Goal: Task Accomplishment & Management: Manage account settings

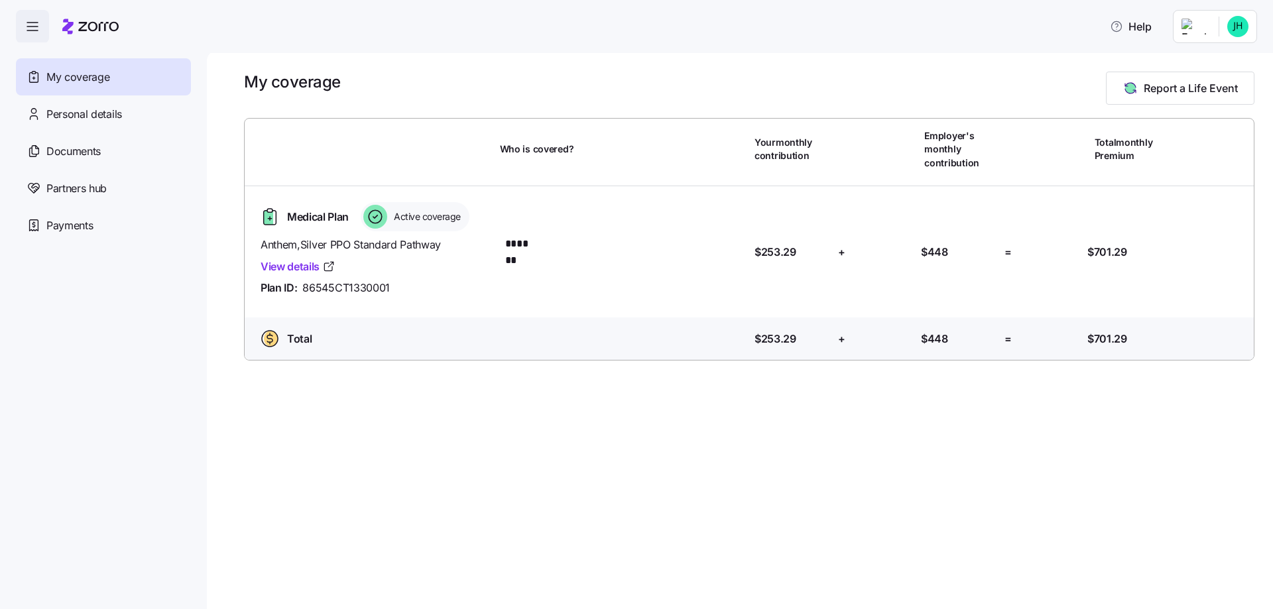
click at [1211, 30] on html "Help My coverage Personal details Documents Partners hub Payments My coverage R…" at bounding box center [636, 300] width 1273 height 601
click at [1190, 64] on div "Admin view" at bounding box center [1193, 62] width 69 height 15
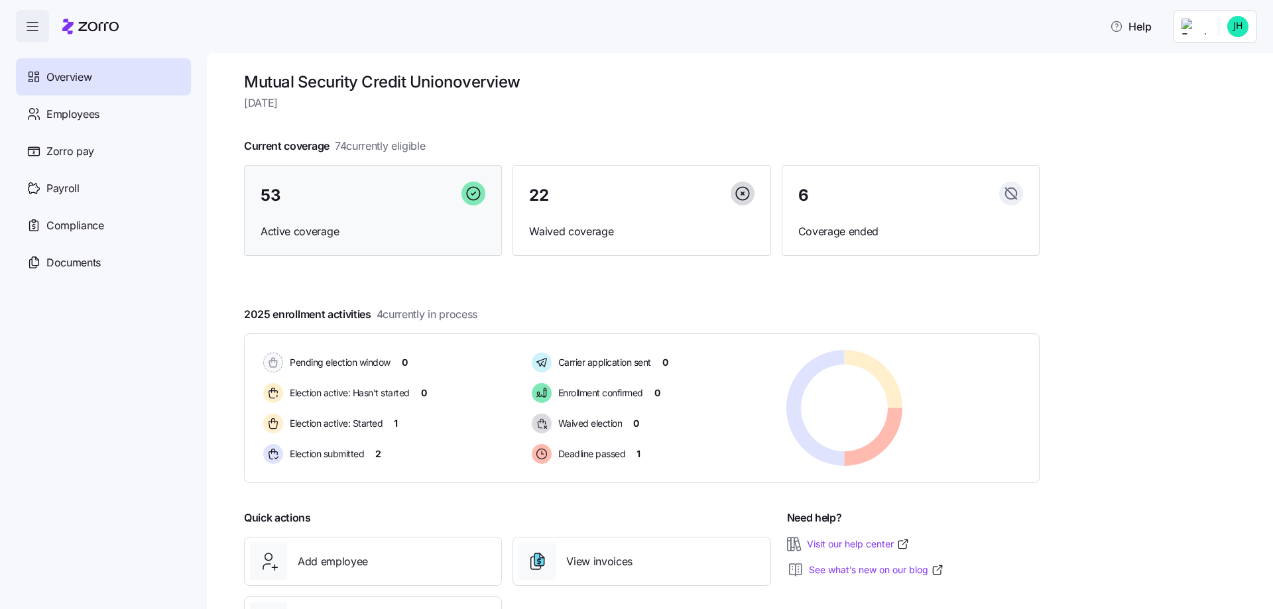
click at [314, 185] on div "53" at bounding box center [373, 196] width 225 height 29
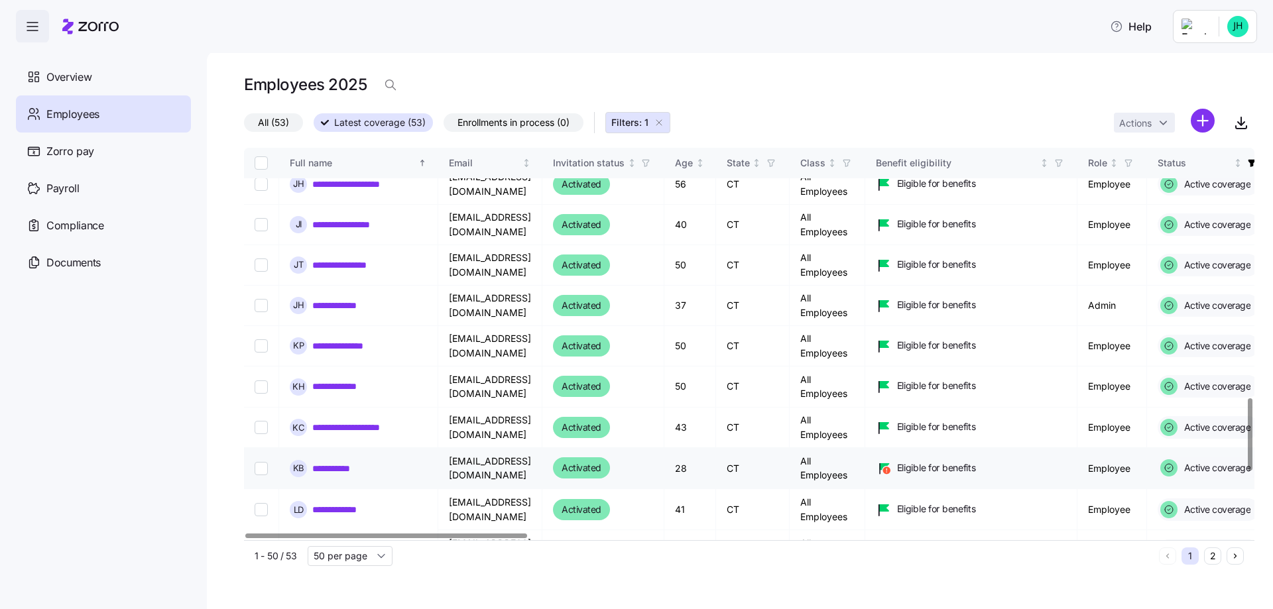
scroll to position [1459, 0]
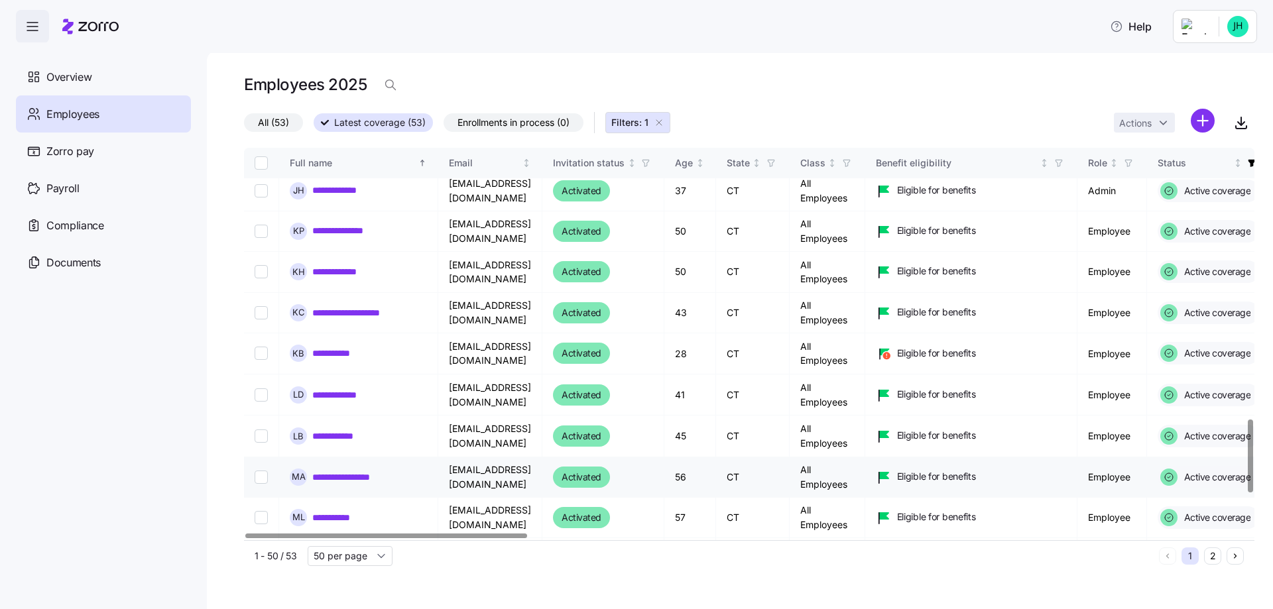
click at [327, 471] on link "**********" at bounding box center [354, 477] width 84 height 13
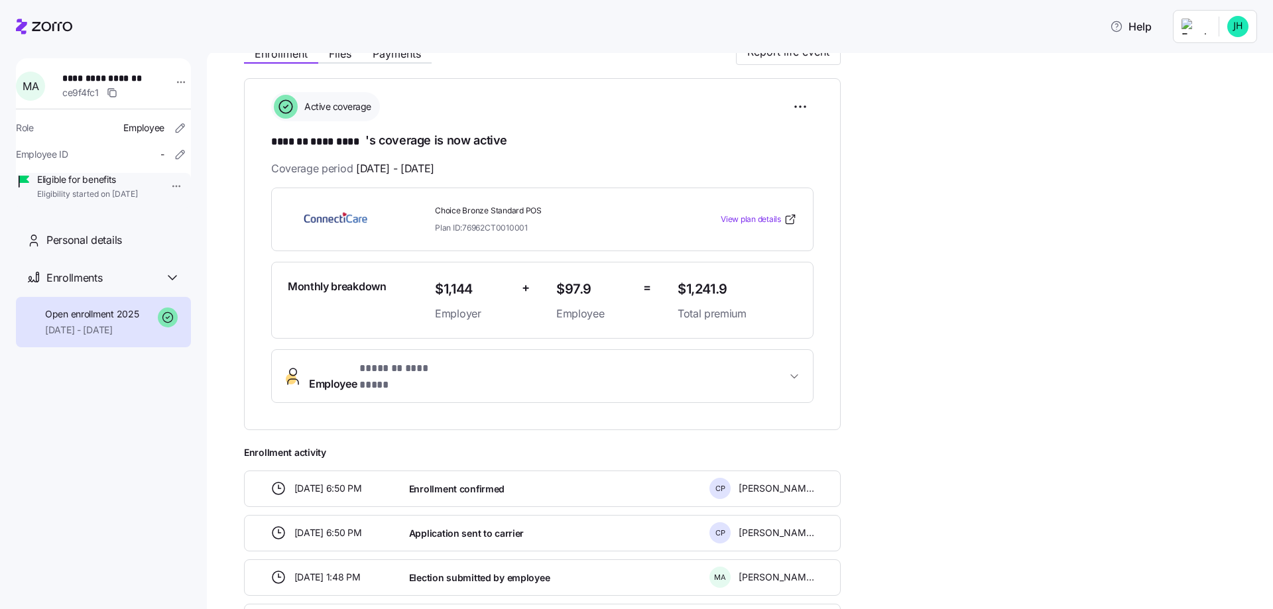
scroll to position [265, 0]
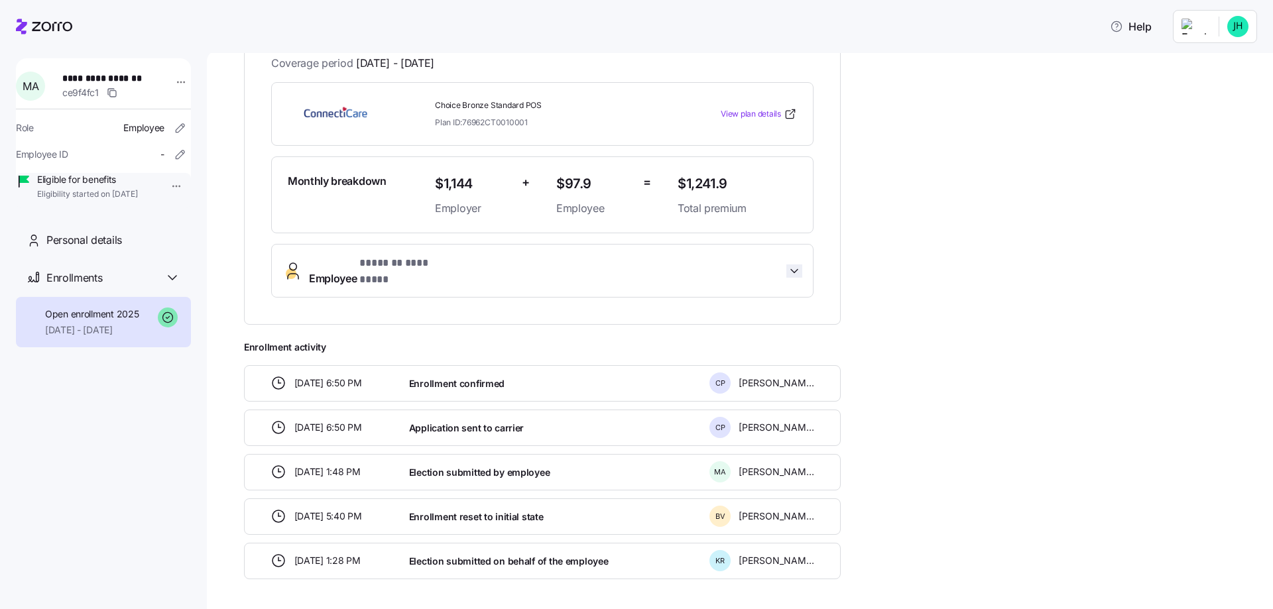
click at [796, 265] on icon "button" at bounding box center [794, 271] width 13 height 13
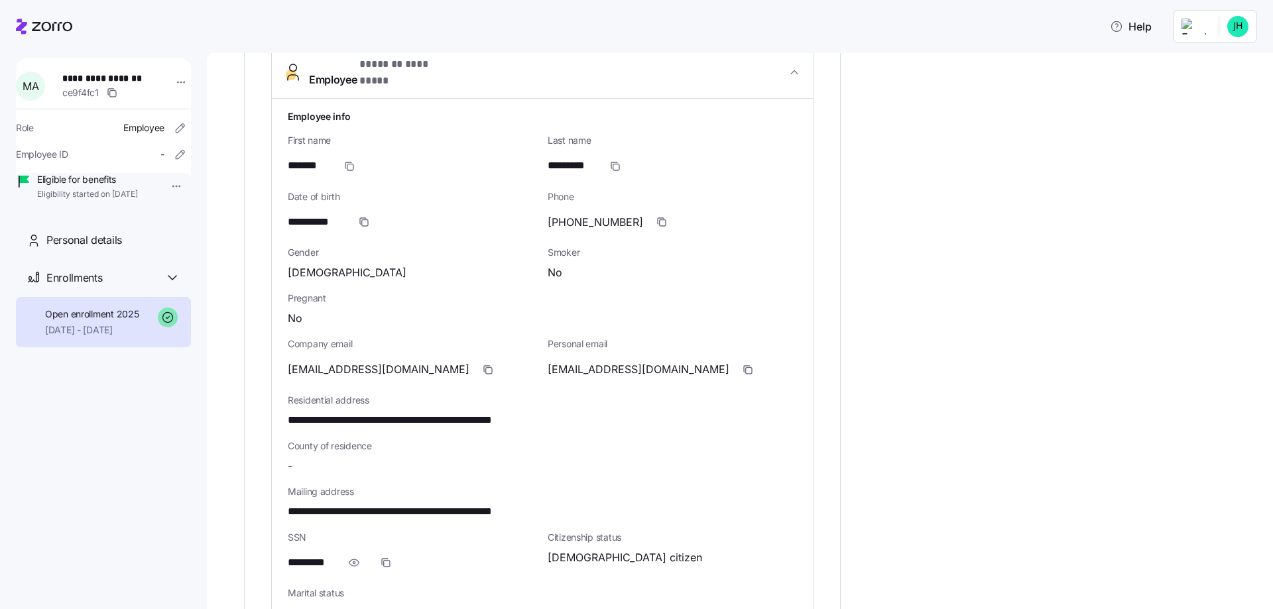
scroll to position [597, 0]
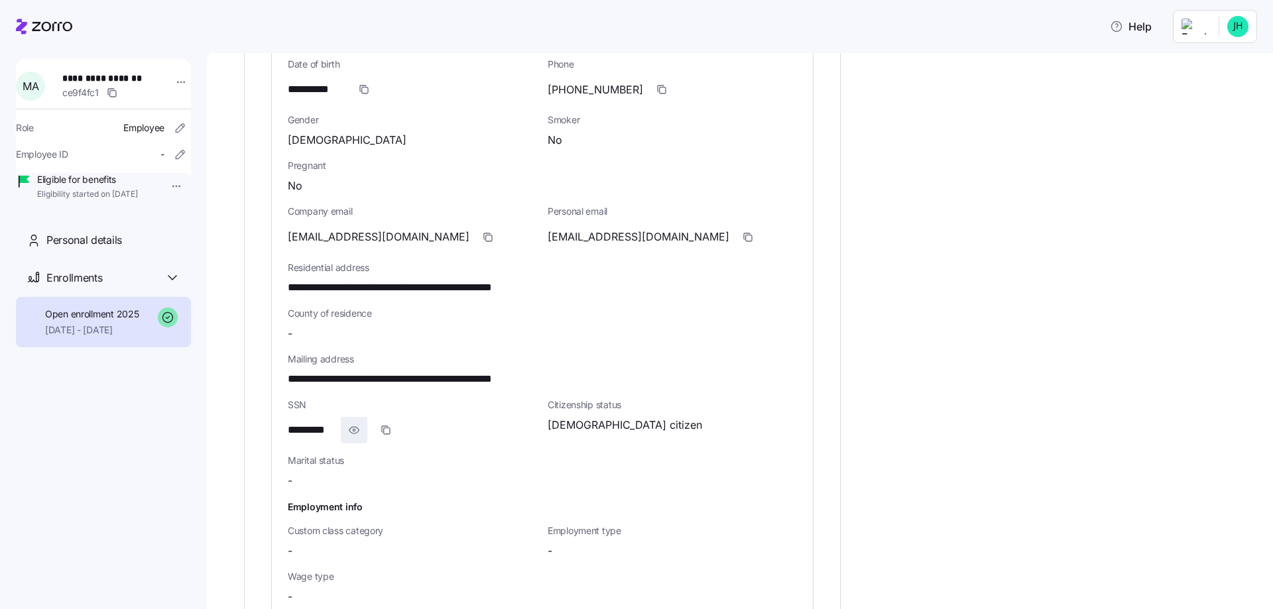
click at [355, 422] on icon "button" at bounding box center [353, 430] width 13 height 16
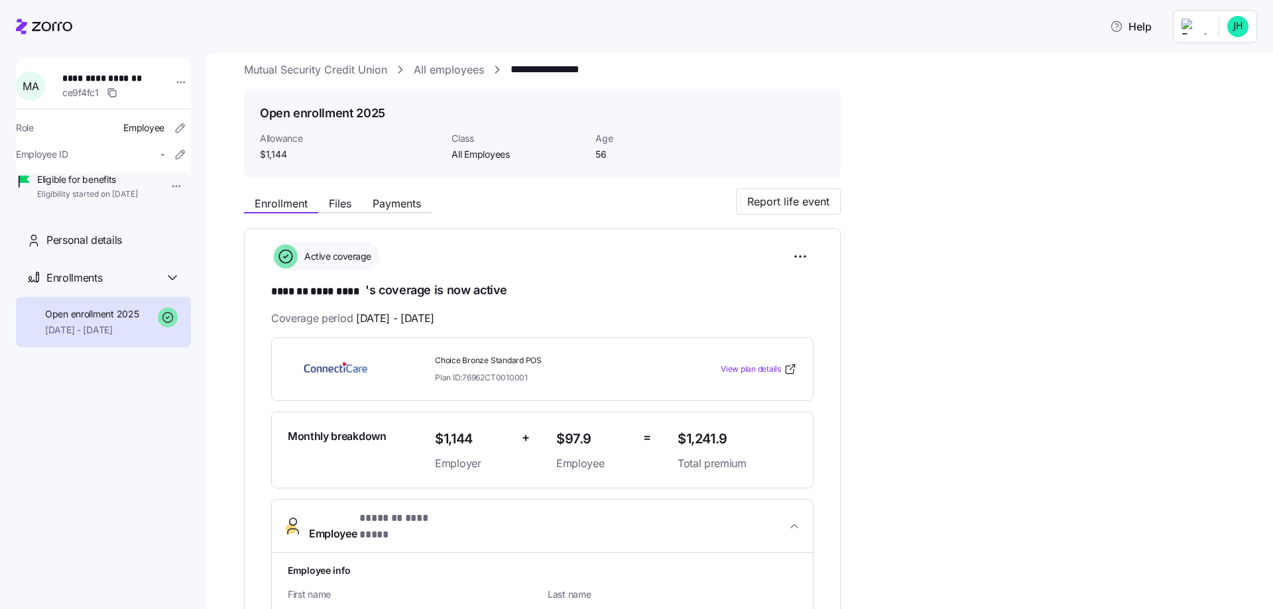
scroll to position [0, 0]
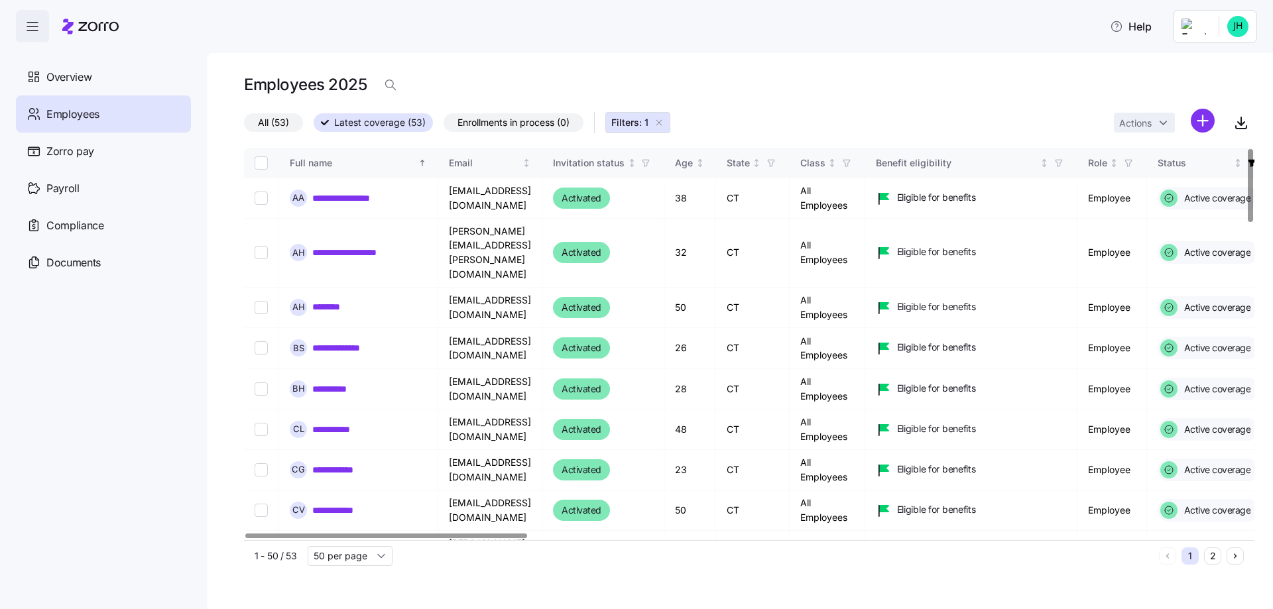
click at [325, 160] on div "Full name" at bounding box center [353, 163] width 126 height 15
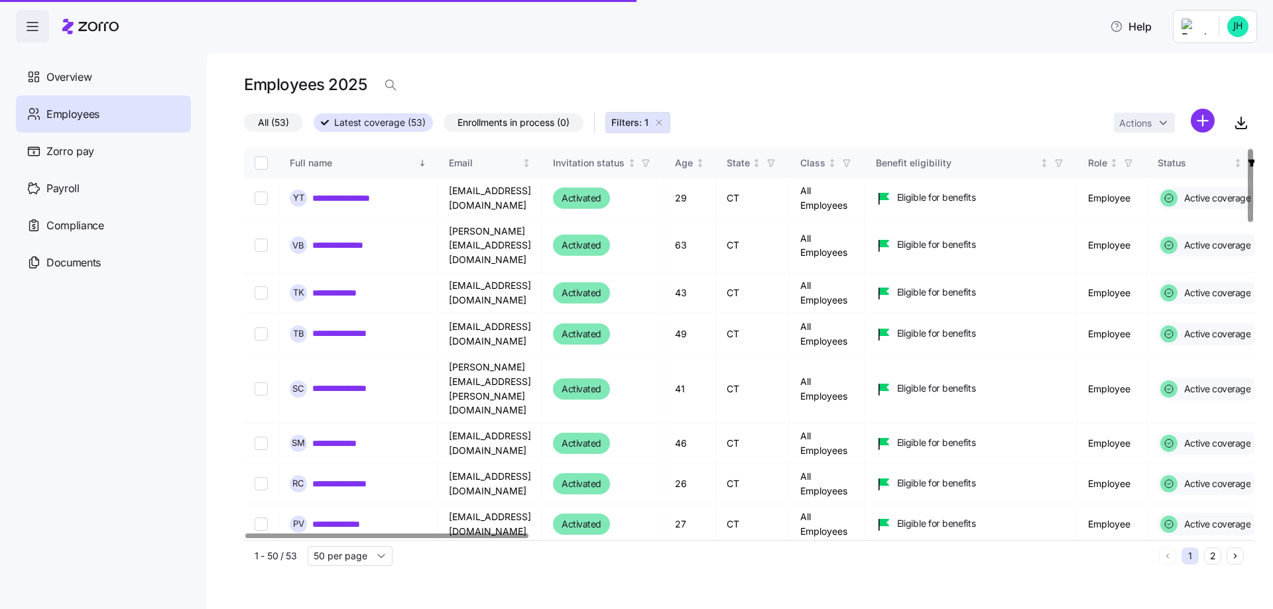
click at [326, 160] on div "Full name" at bounding box center [353, 163] width 126 height 15
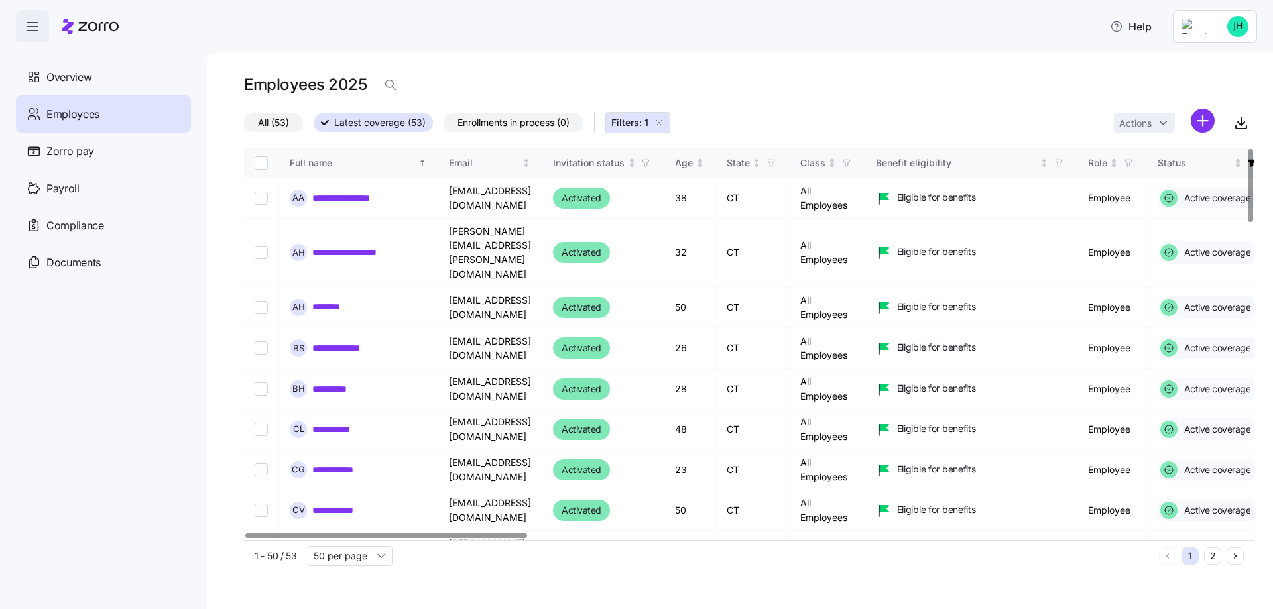
click at [419, 160] on icon "Sorted ascending" at bounding box center [422, 162] width 9 height 9
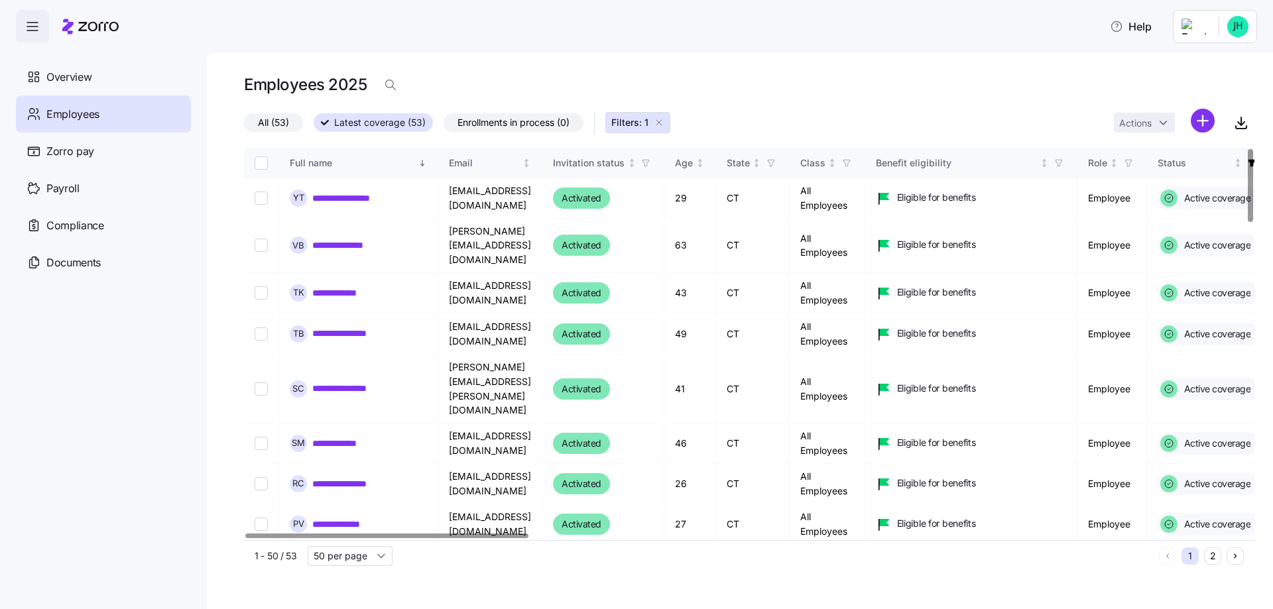
click at [418, 162] on icon "Sorted descending" at bounding box center [422, 162] width 9 height 9
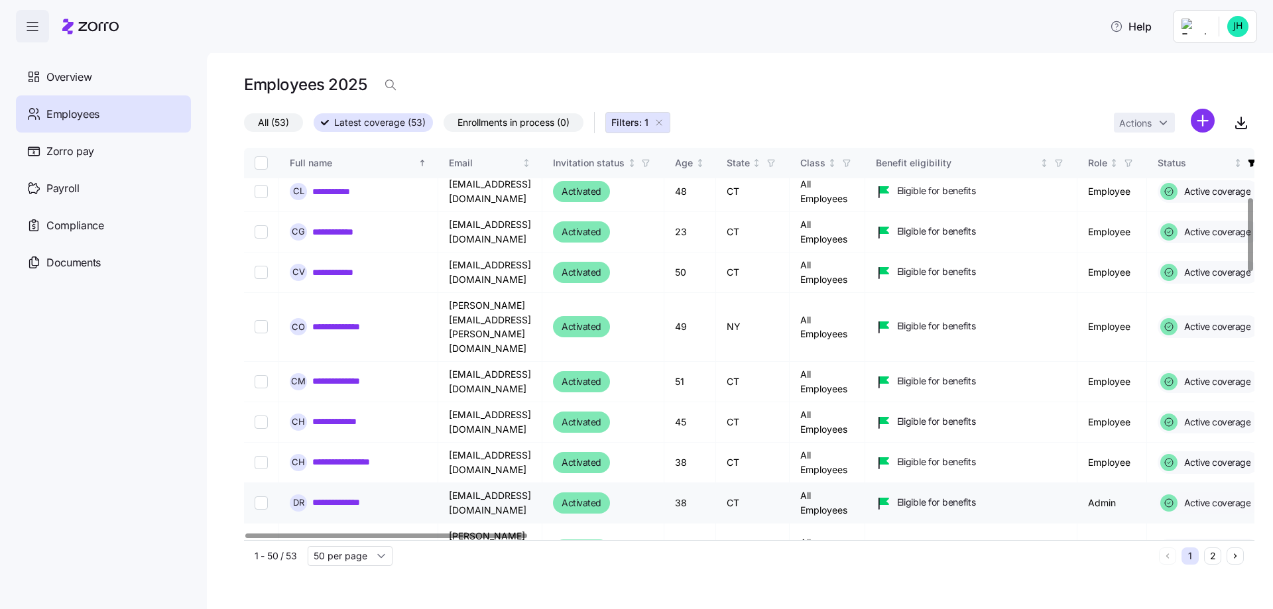
scroll to position [464, 0]
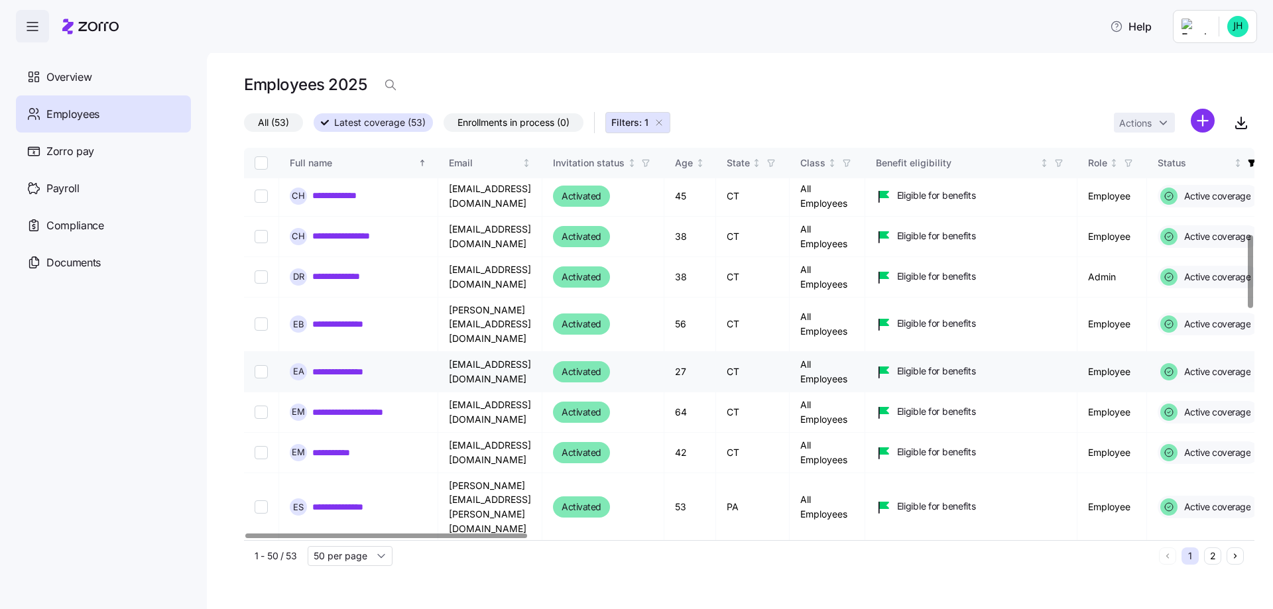
click at [344, 365] on link "**********" at bounding box center [348, 371] width 72 height 13
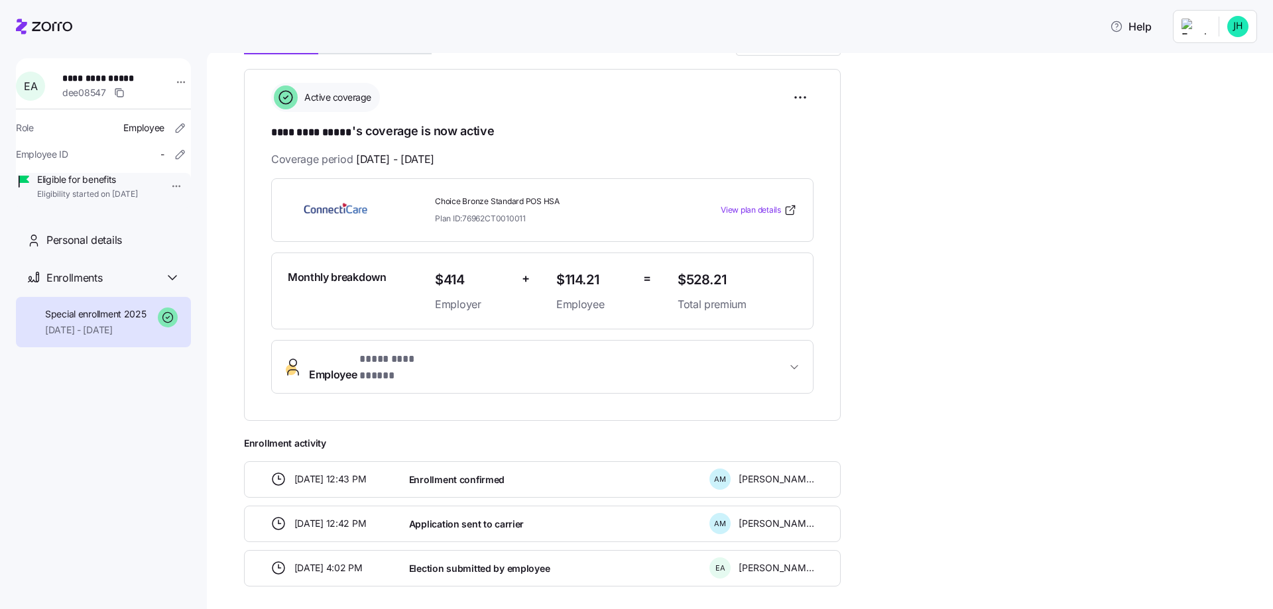
scroll to position [214, 0]
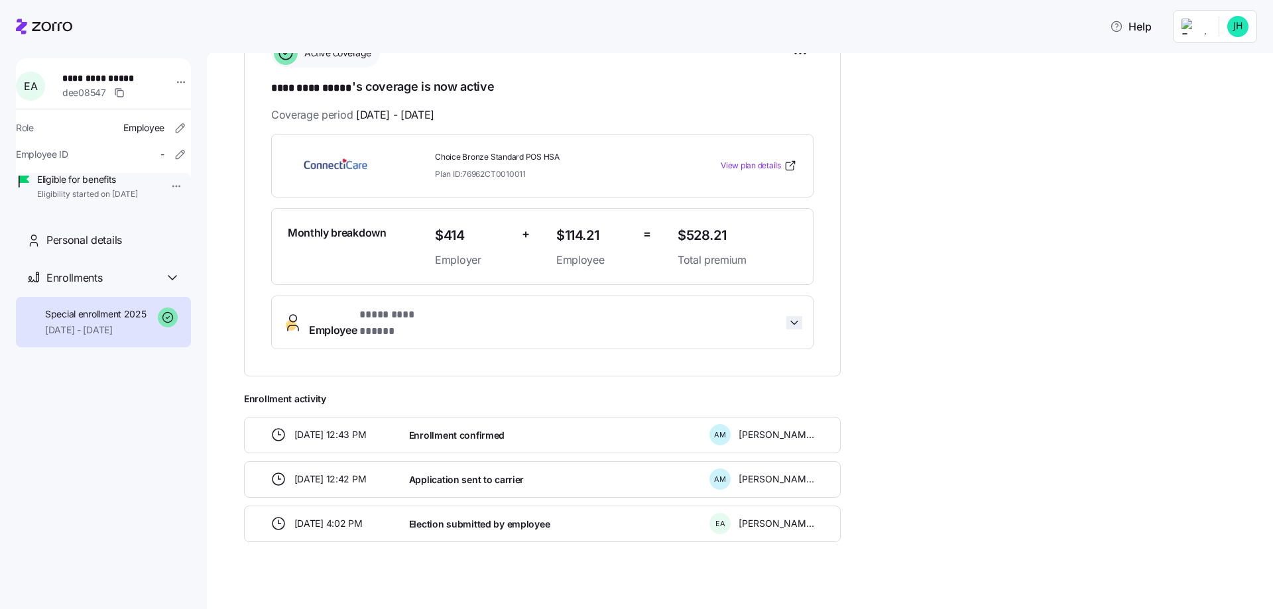
click at [794, 322] on icon "button" at bounding box center [794, 322] width 13 height 13
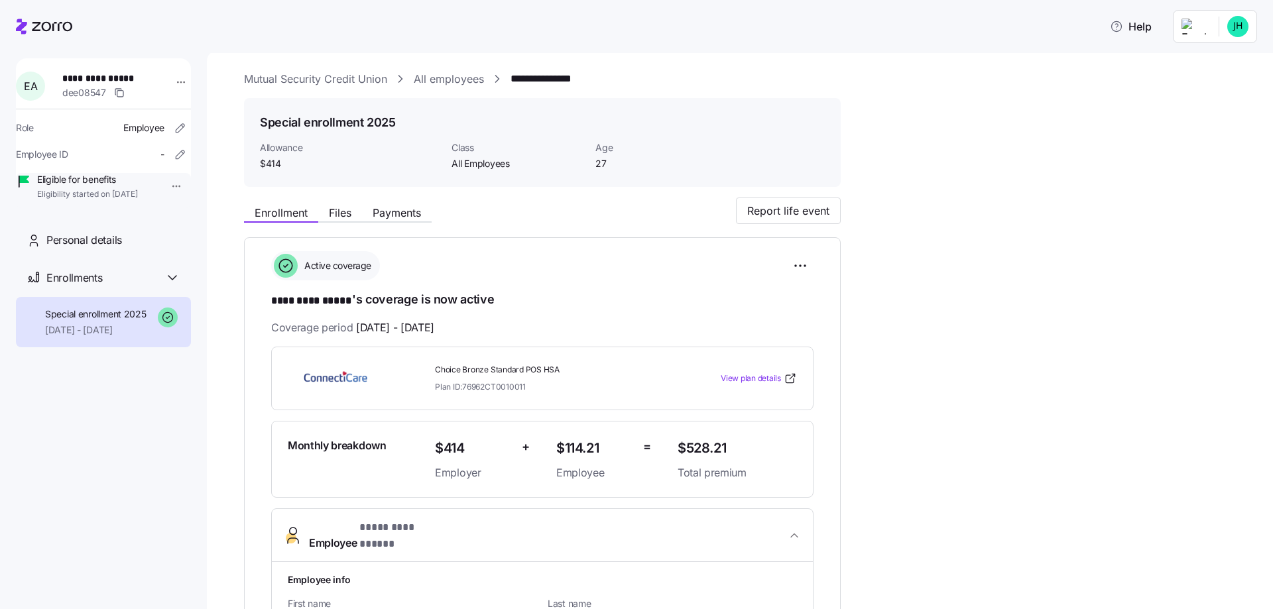
scroll to position [0, 0]
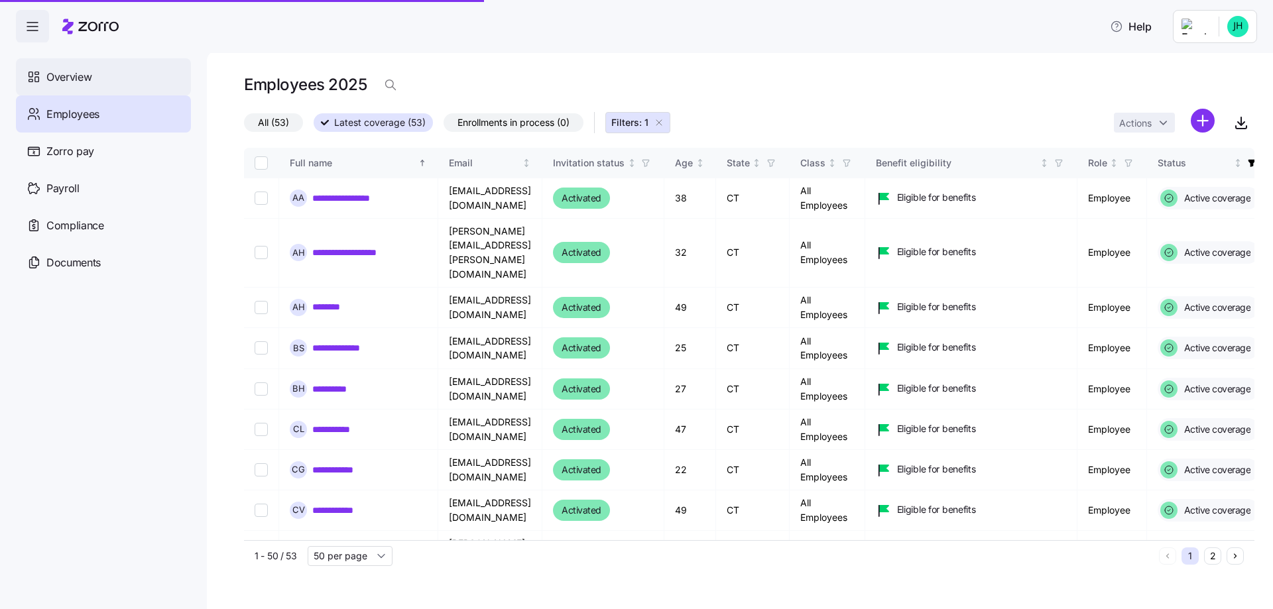
click at [71, 76] on span "Overview" at bounding box center [68, 77] width 45 height 17
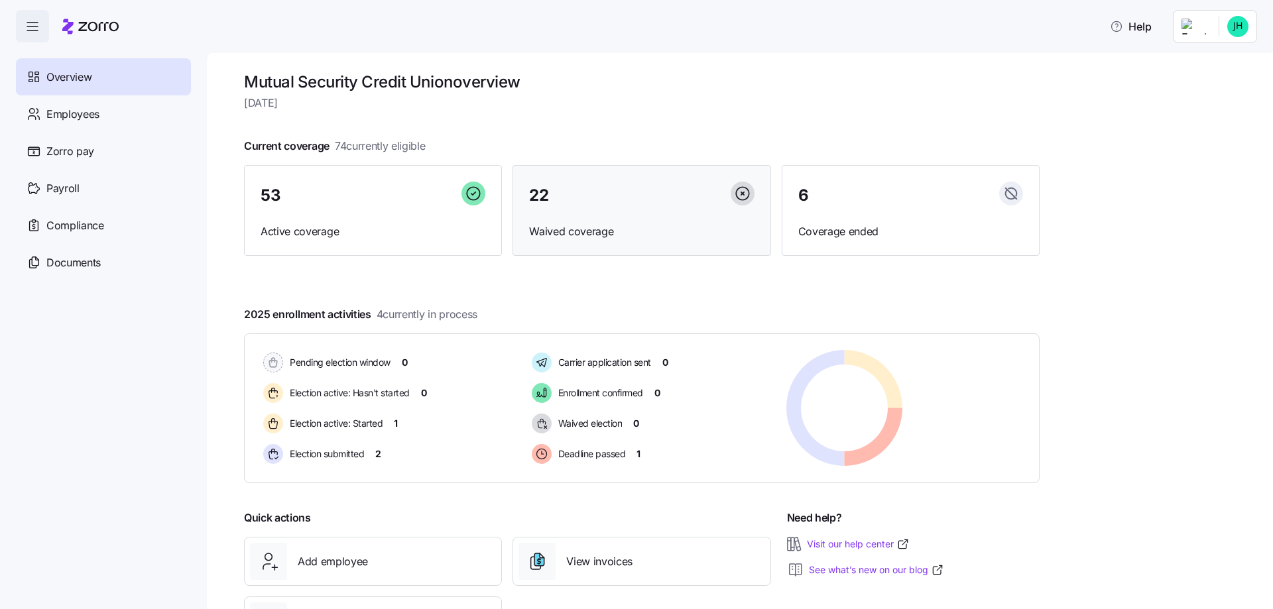
click at [705, 214] on div "22 Waived coverage" at bounding box center [642, 211] width 258 height 92
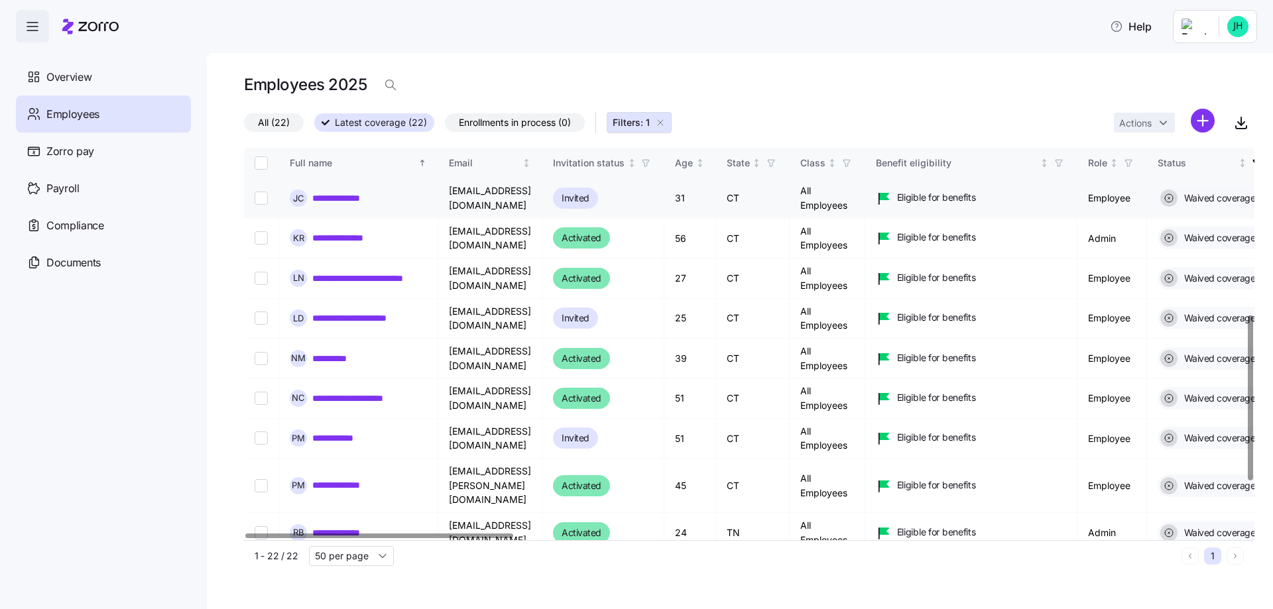
scroll to position [398, 0]
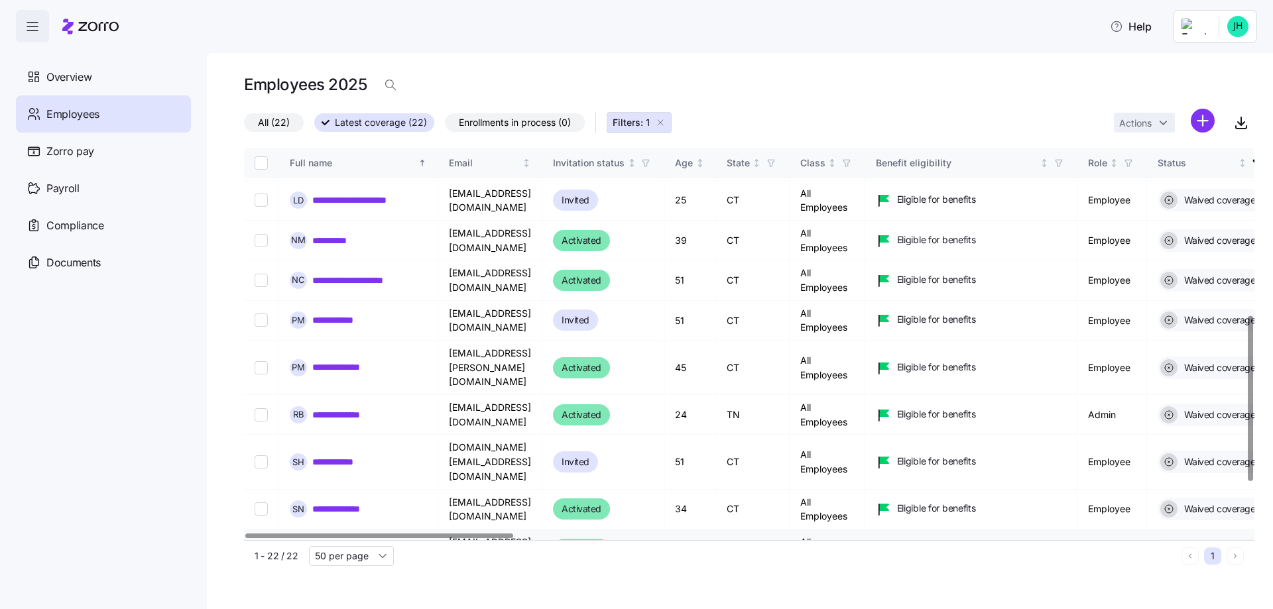
click at [351, 543] on link "**********" at bounding box center [349, 549] width 74 height 13
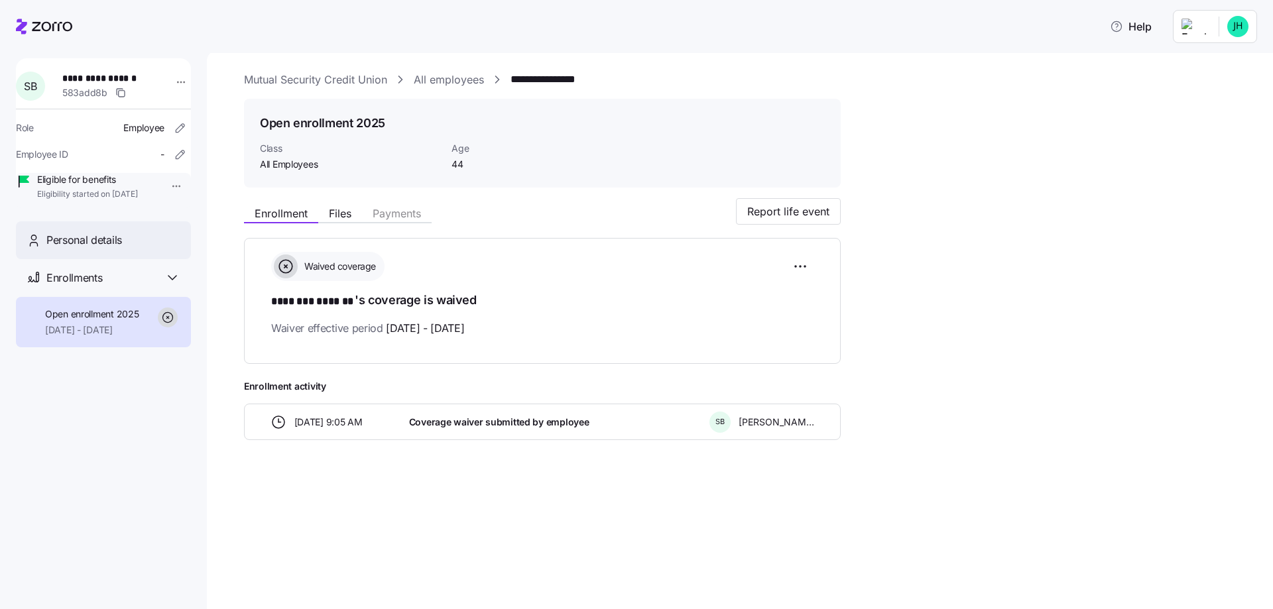
click at [162, 249] on div "Personal details" at bounding box center [113, 240] width 134 height 17
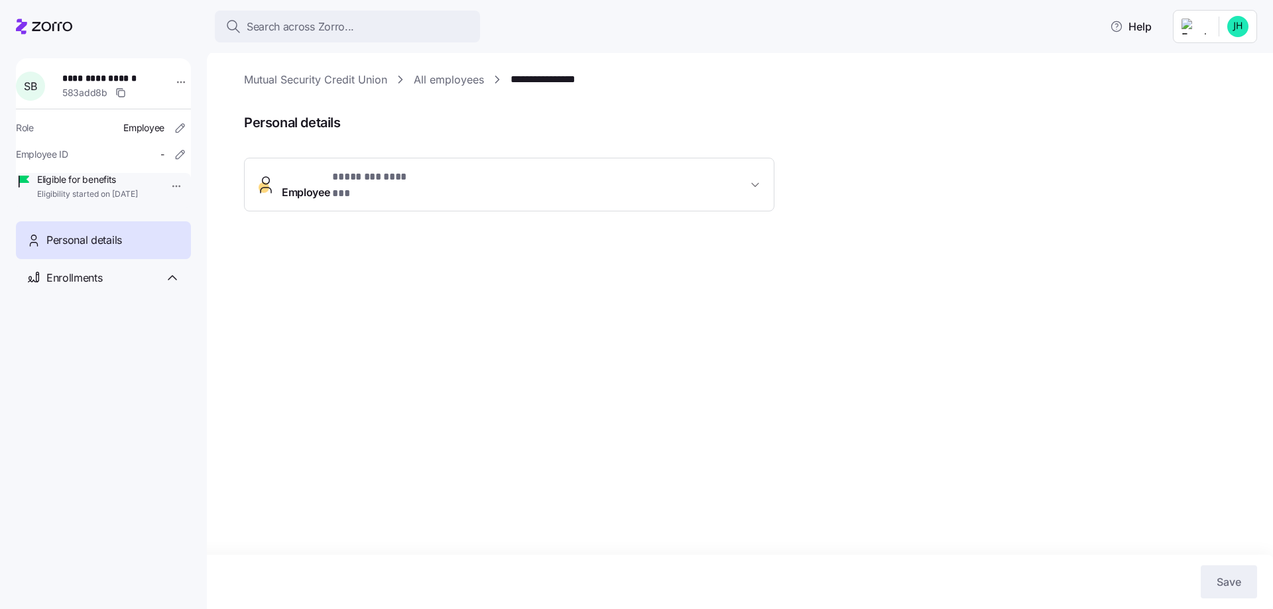
click at [771, 174] on button "Employee * ******** ******* *" at bounding box center [509, 184] width 529 height 53
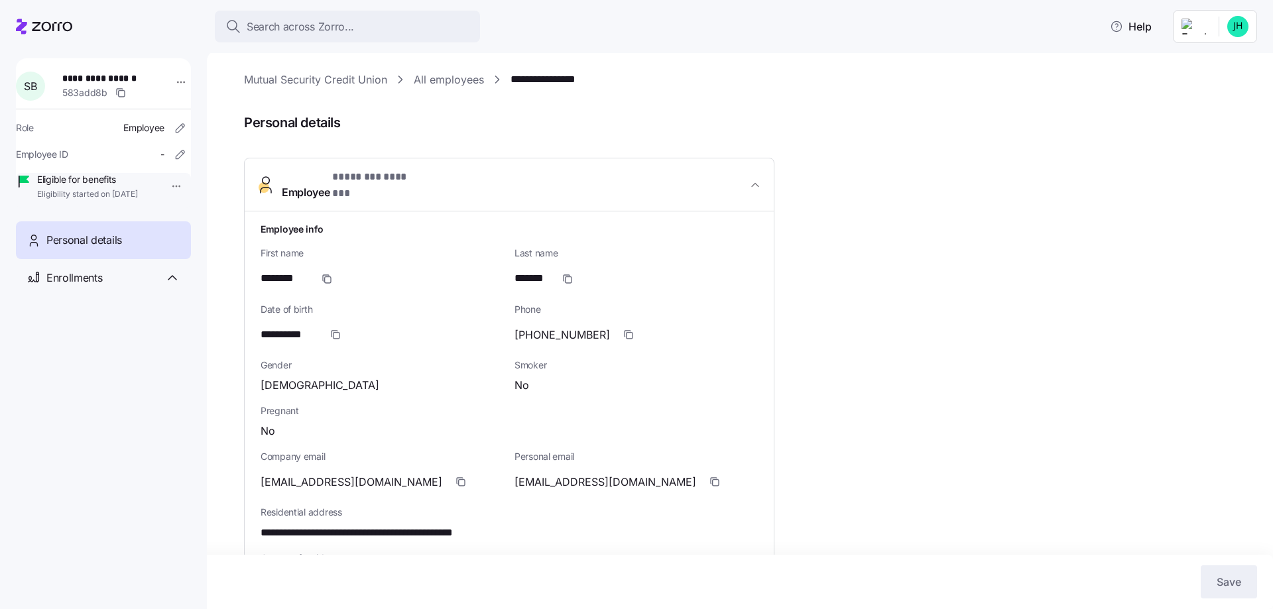
click at [442, 77] on link "All employees" at bounding box center [449, 80] width 70 height 17
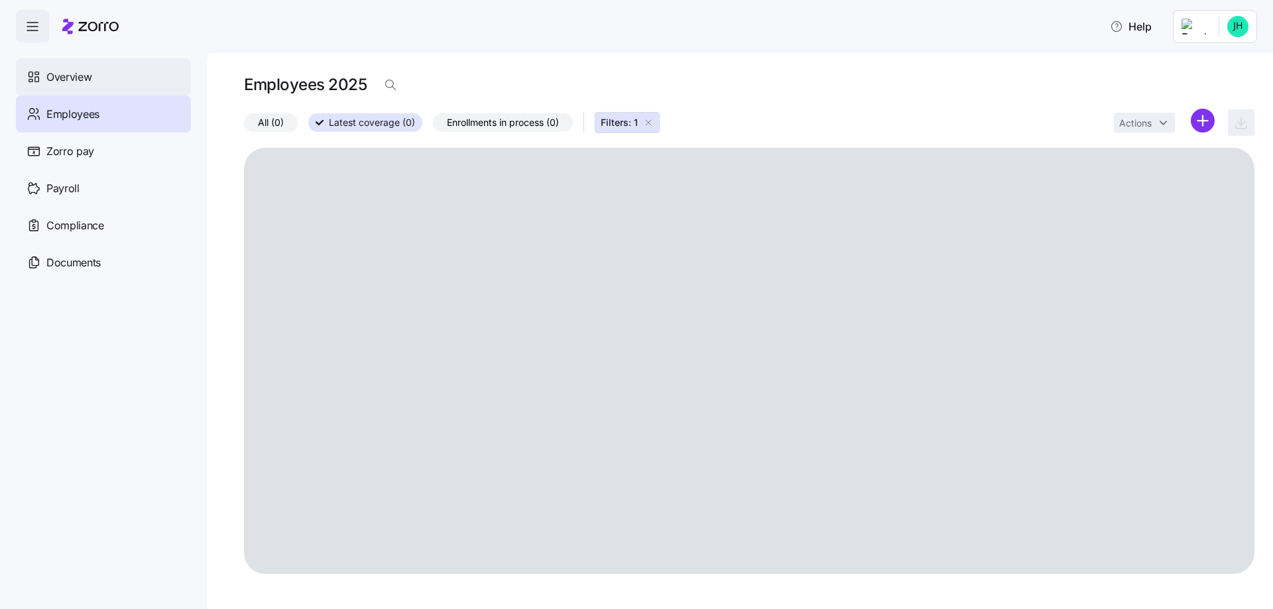
drag, startPoint x: 64, startPoint y: 72, endPoint x: 84, endPoint y: 75, distance: 20.2
click at [64, 72] on span "Overview" at bounding box center [68, 77] width 45 height 17
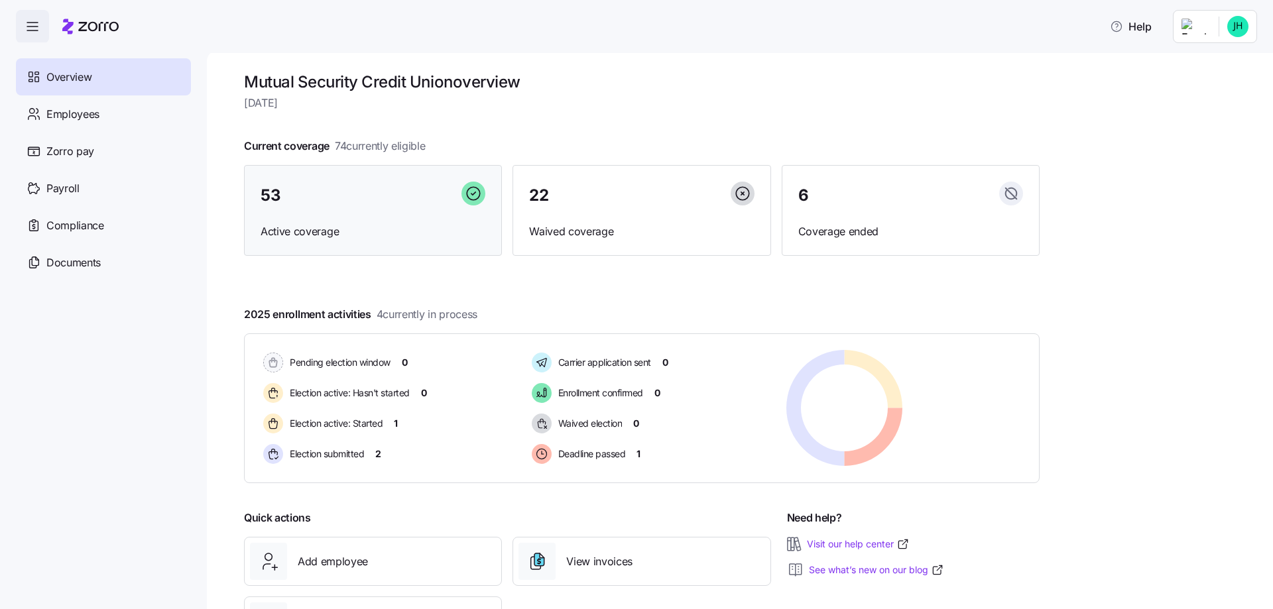
click at [377, 204] on div "53" at bounding box center [373, 196] width 225 height 29
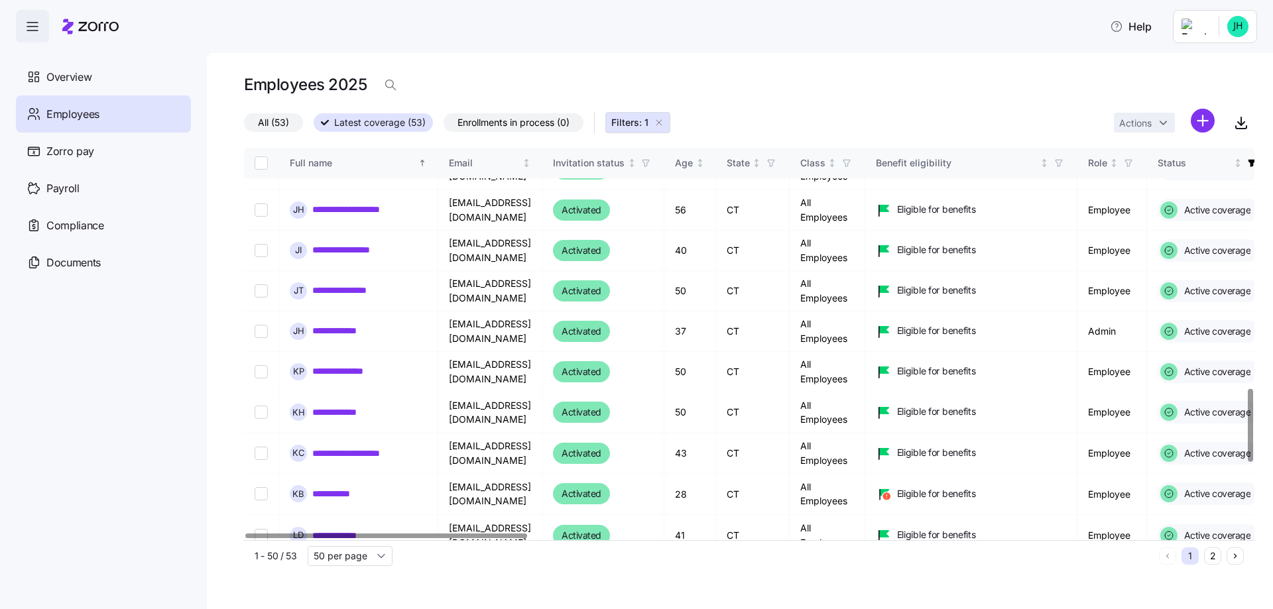
scroll to position [1321, 0]
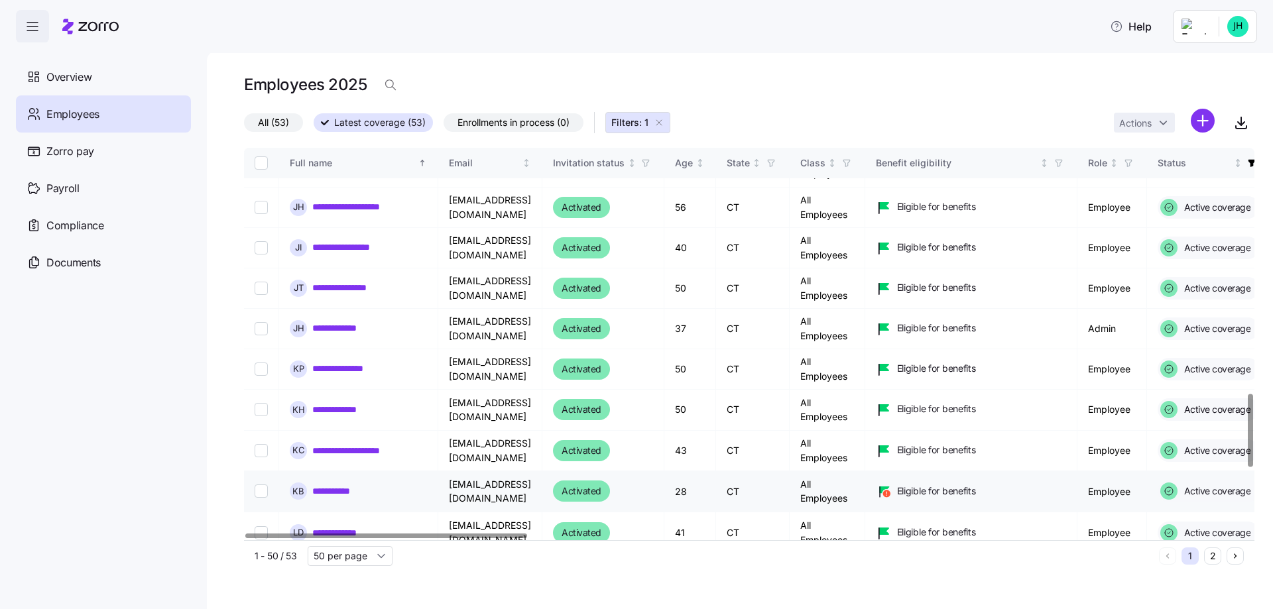
click at [337, 485] on link "**********" at bounding box center [337, 491] width 51 height 13
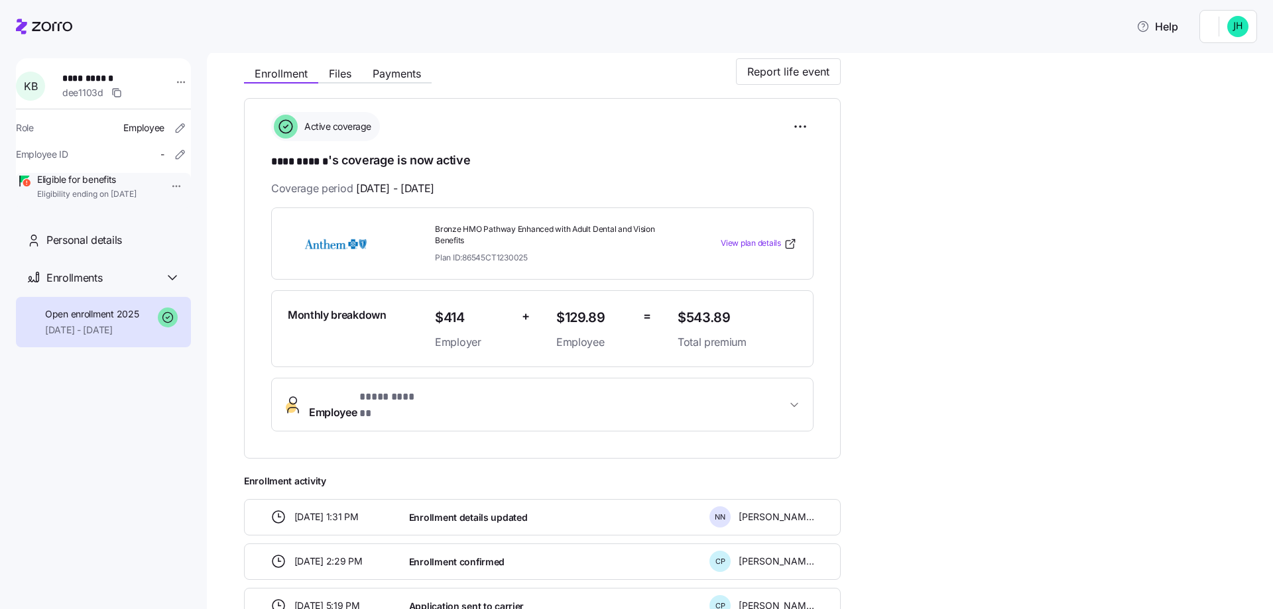
scroll to position [199, 0]
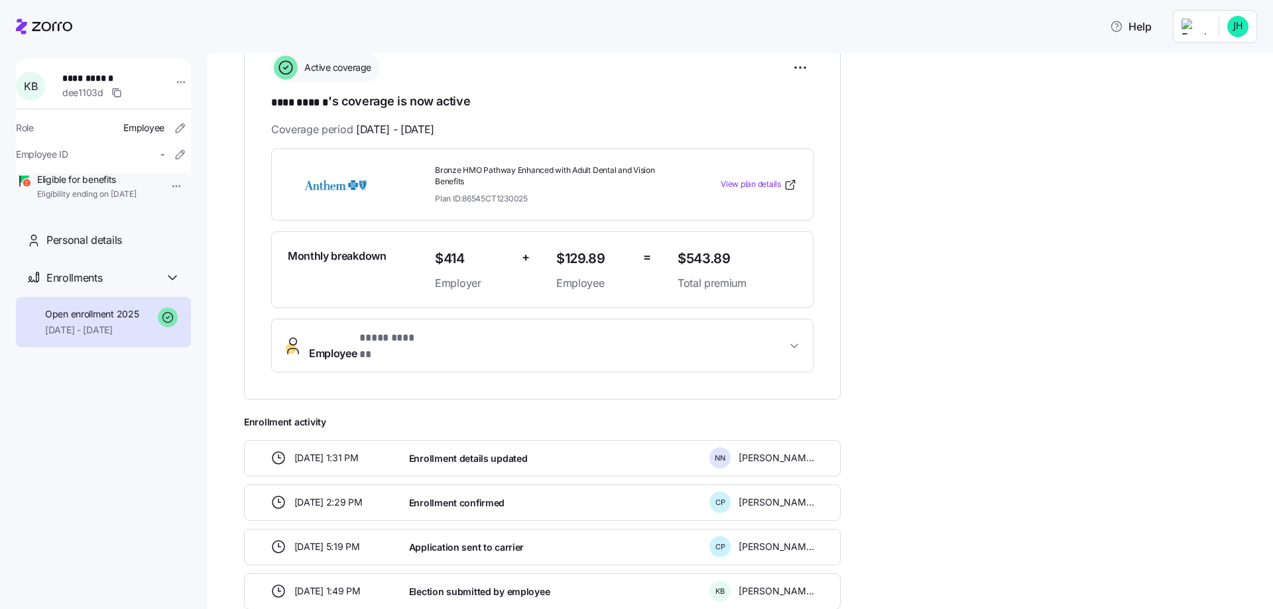
click at [632, 349] on button "Employee * **** ****** *" at bounding box center [542, 346] width 541 height 53
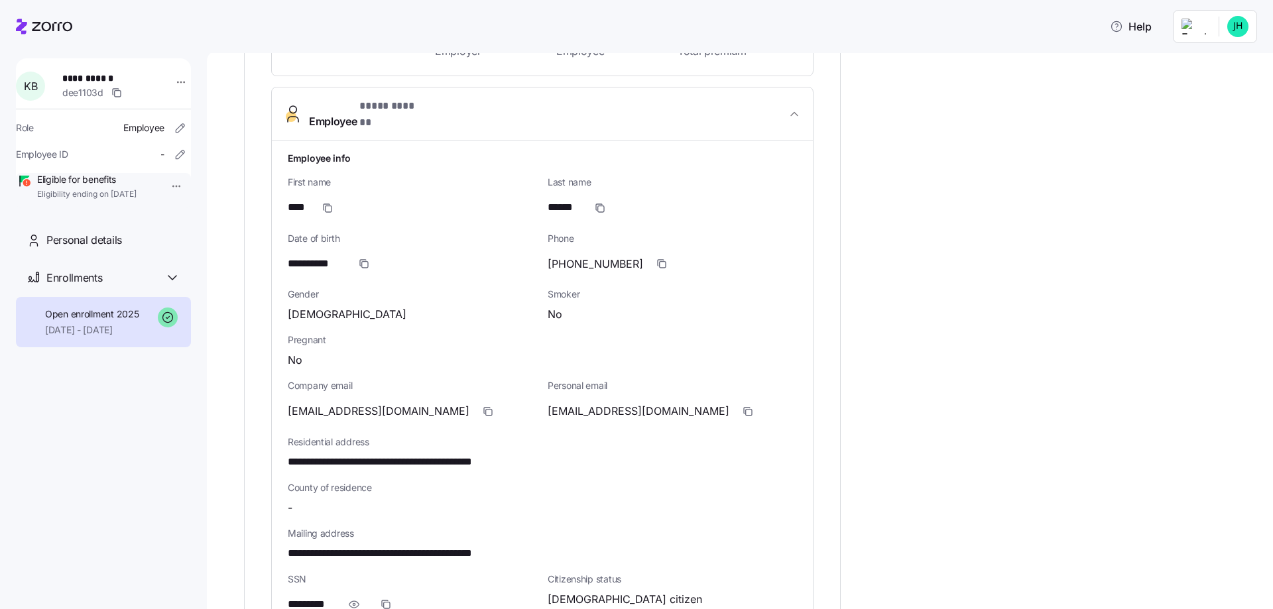
scroll to position [464, 0]
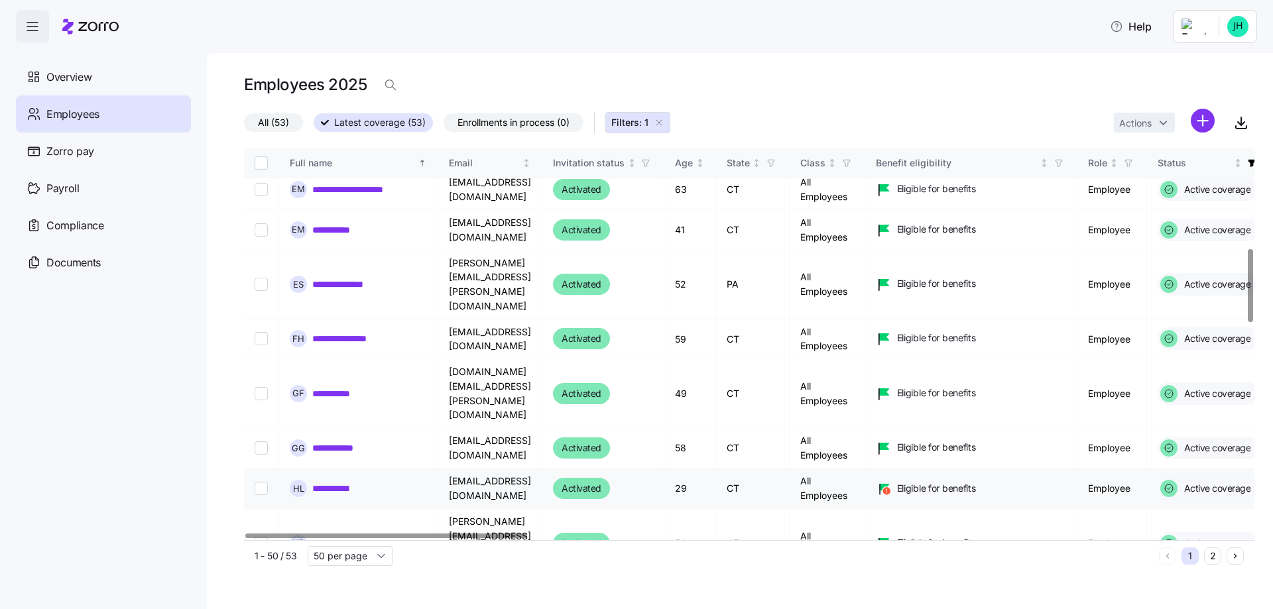
scroll to position [729, 0]
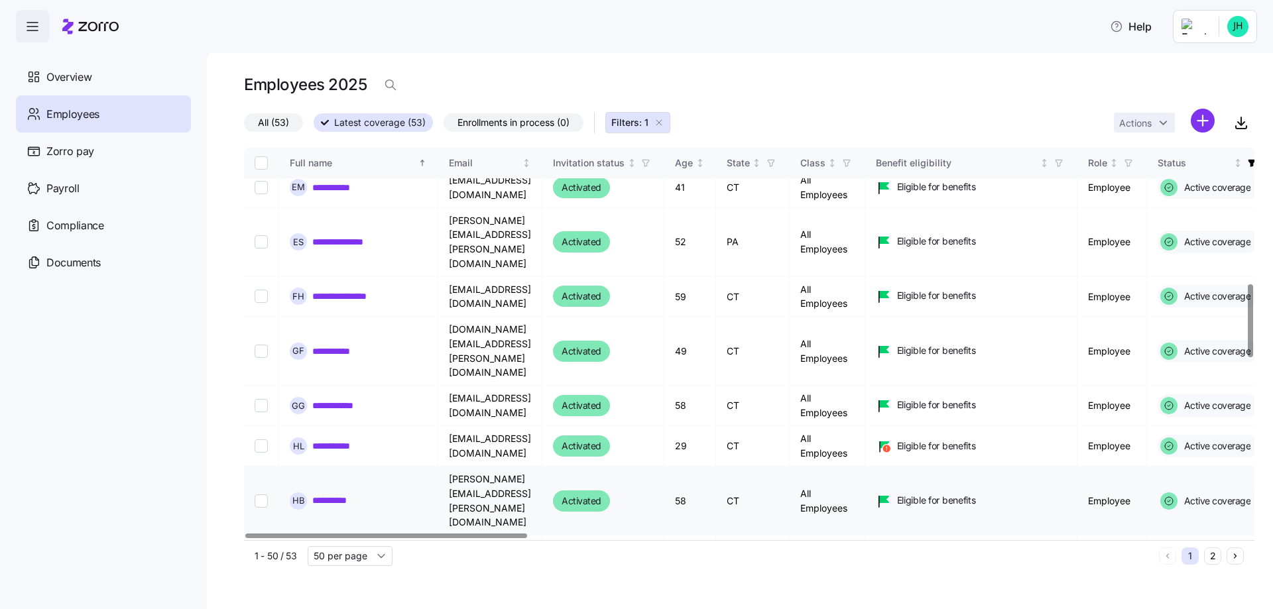
click at [348, 494] on link "**********" at bounding box center [339, 500] width 54 height 13
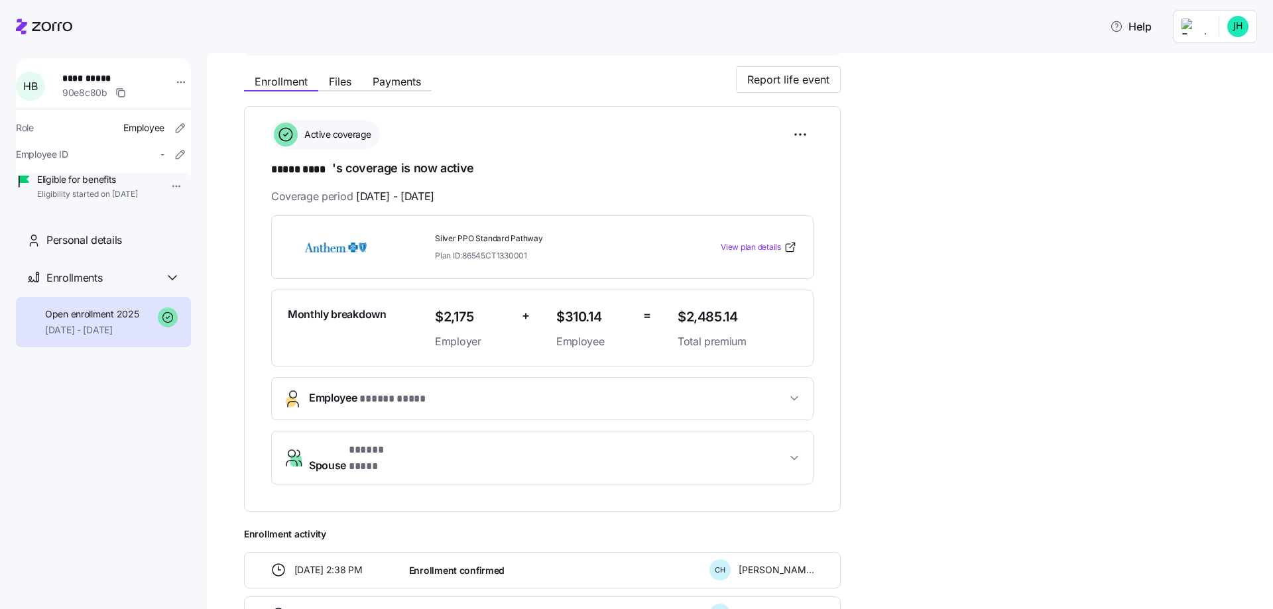
scroll to position [133, 0]
click at [792, 394] on icon "button" at bounding box center [794, 397] width 13 height 13
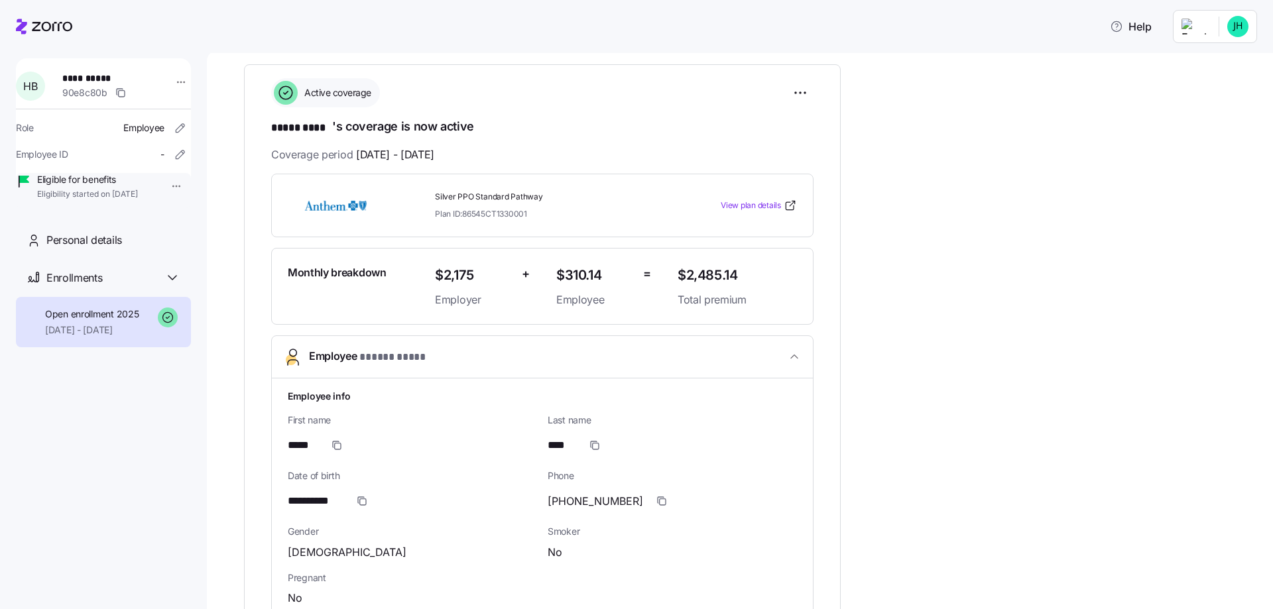
scroll to position [199, 0]
